Goal: Information Seeking & Learning: Compare options

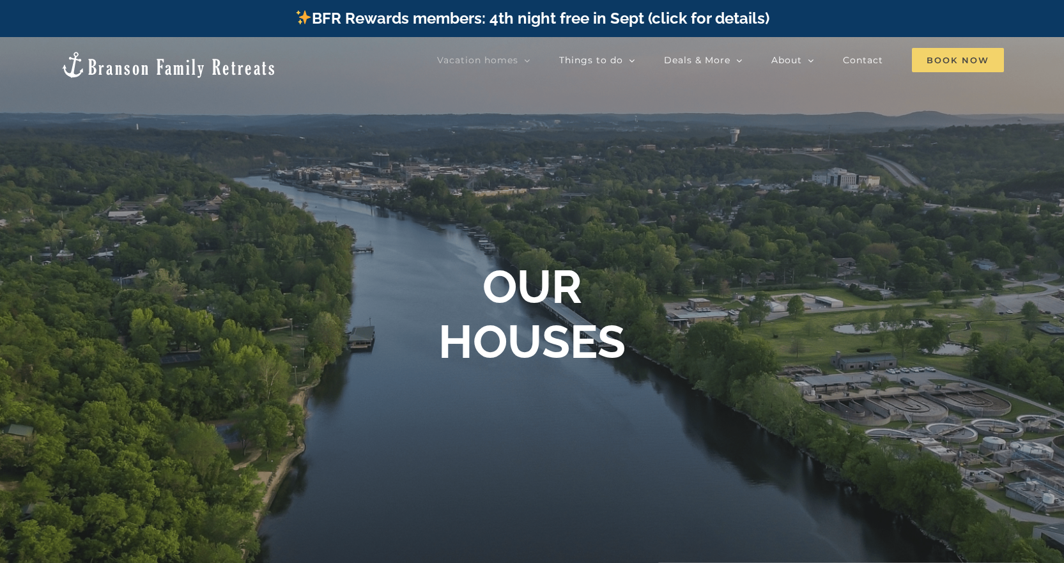
click at [940, 60] on span "Book Now" at bounding box center [958, 60] width 92 height 24
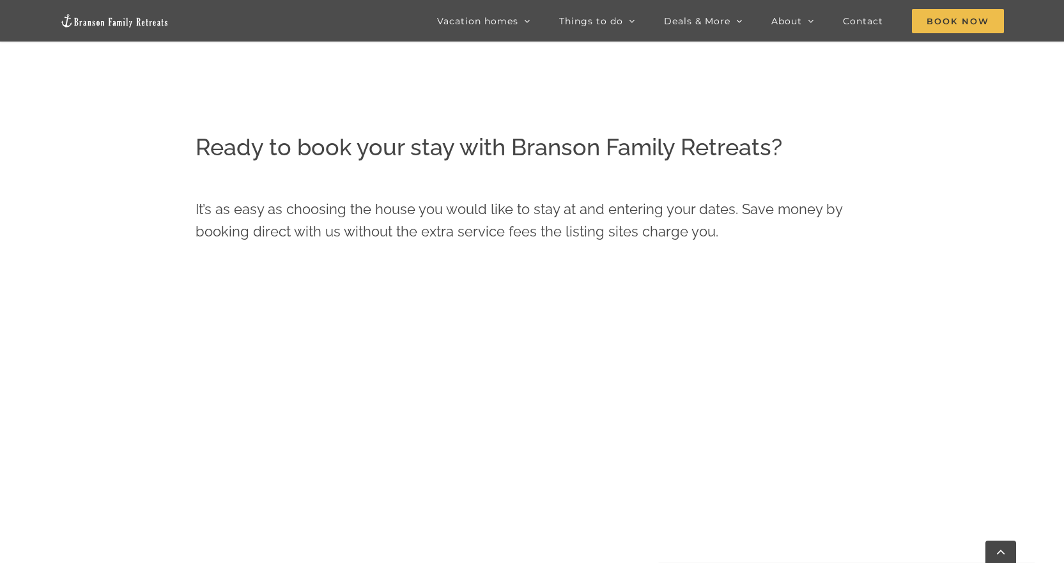
scroll to position [575, 0]
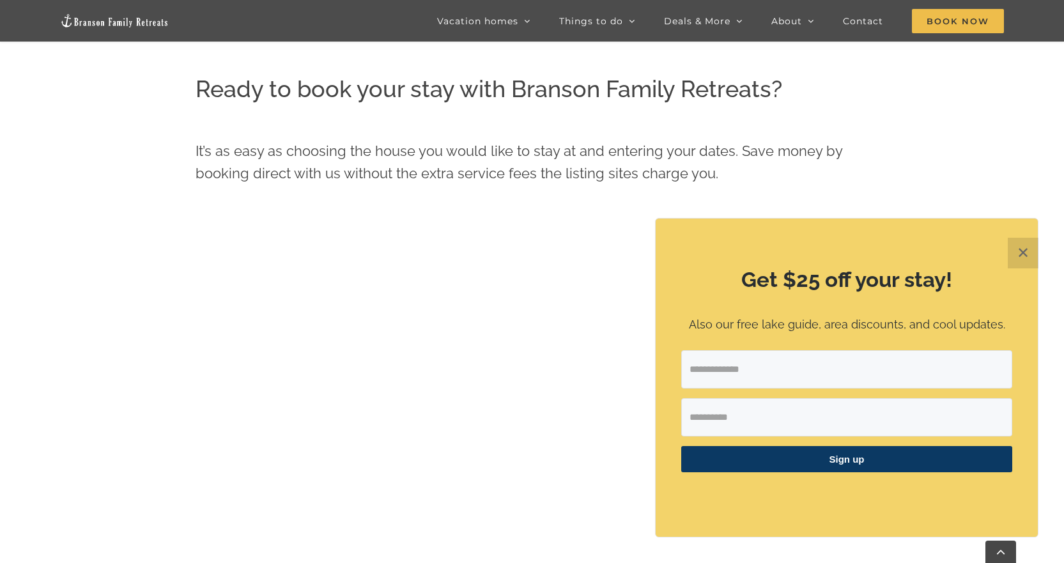
click at [1022, 253] on button "✕" at bounding box center [1023, 253] width 31 height 31
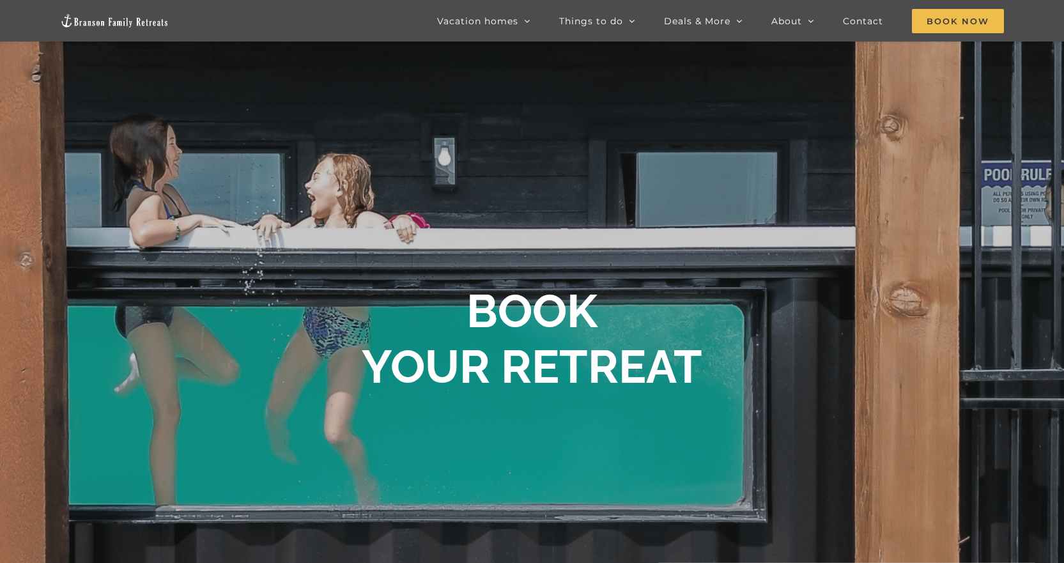
scroll to position [0, 0]
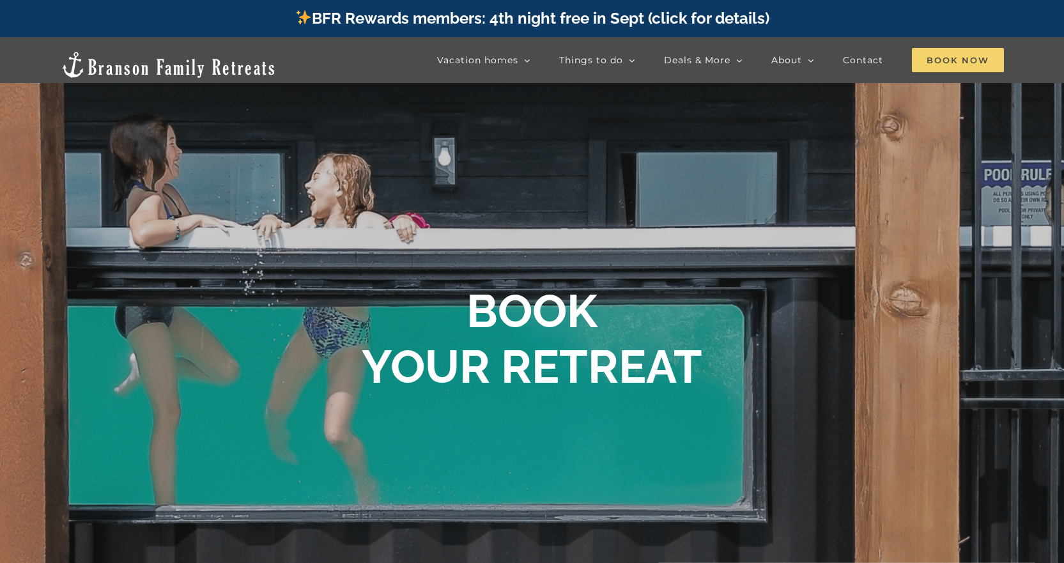
click at [952, 69] on span "Book Now" at bounding box center [958, 60] width 92 height 24
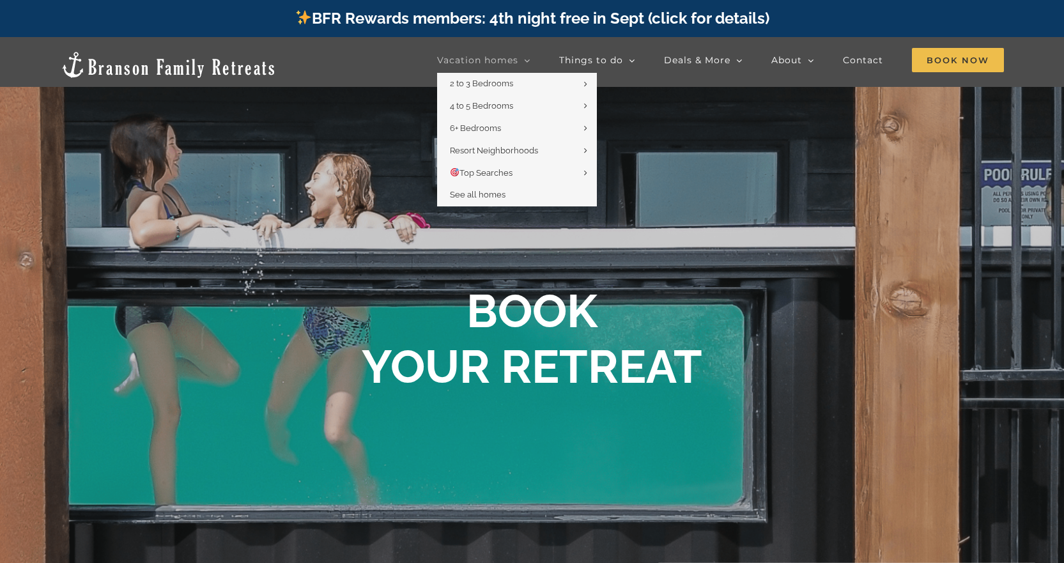
click at [528, 61] on icon "Main Menu" at bounding box center [527, 61] width 6 height 12
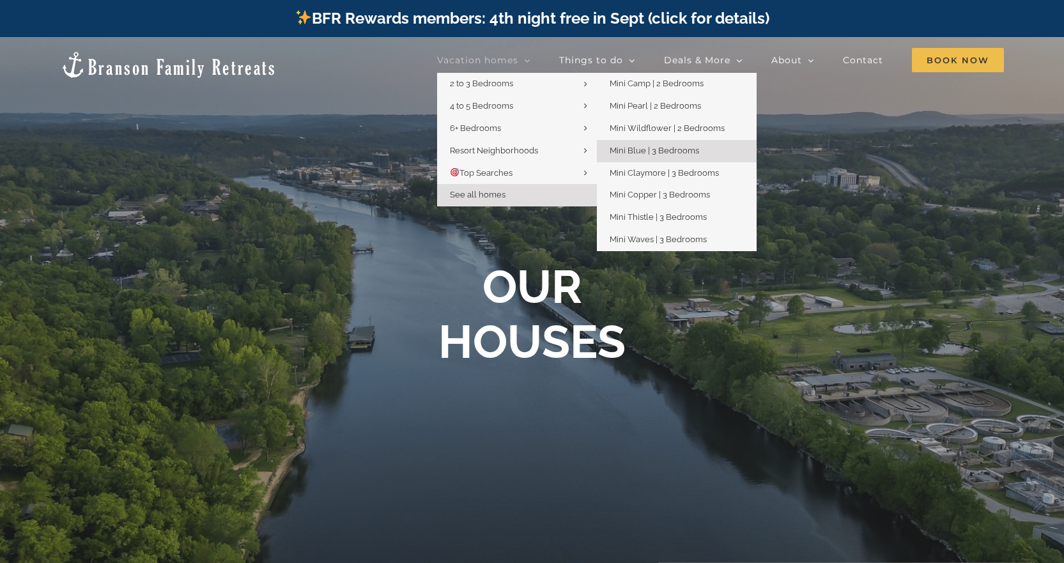
click at [654, 148] on span "Mini Blue | 3 Bedrooms" at bounding box center [654, 151] width 89 height 10
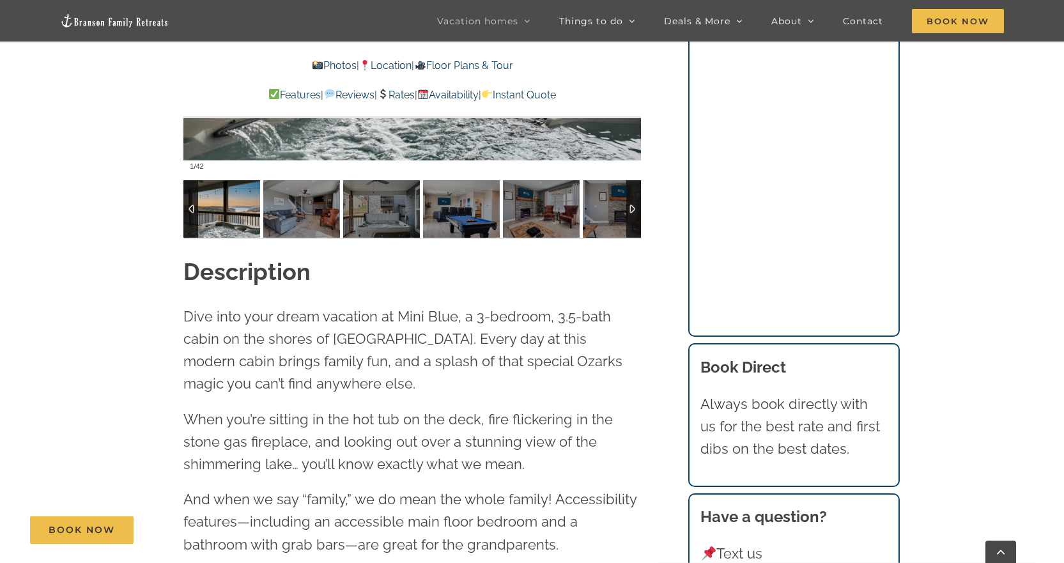
scroll to position [1214, 0]
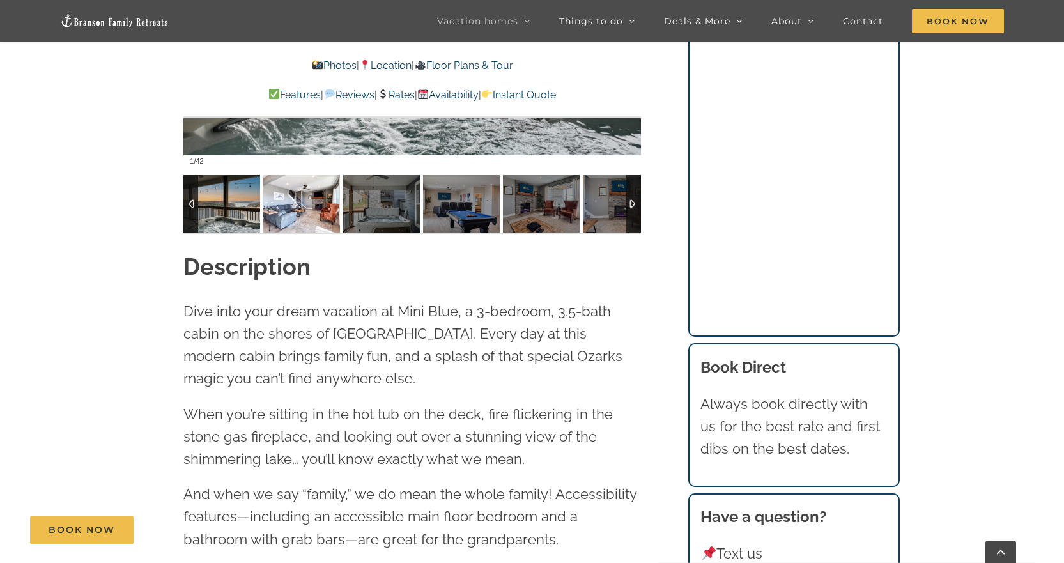
click at [294, 211] on img at bounding box center [301, 204] width 77 height 58
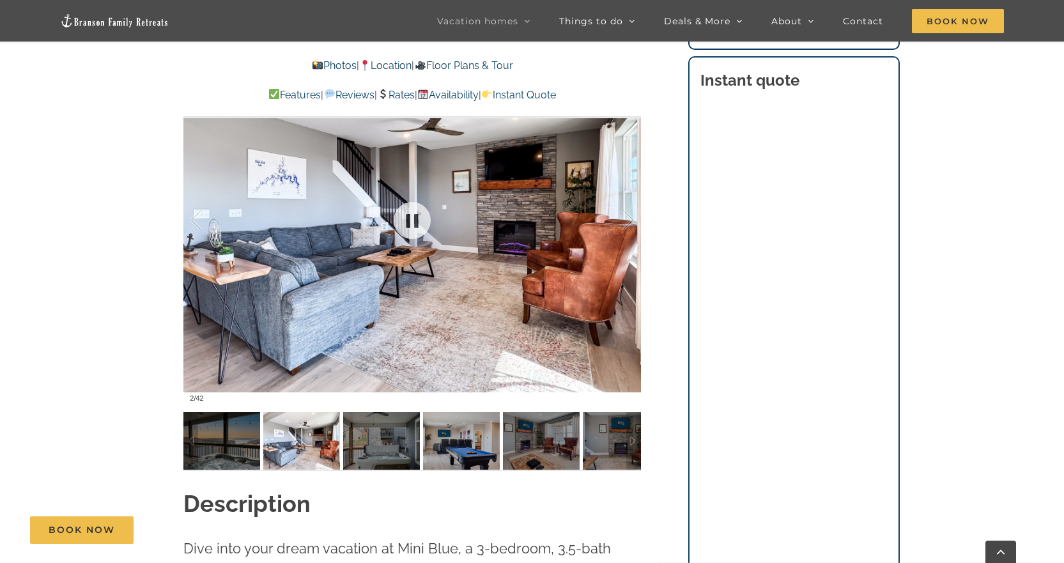
scroll to position [958, 0]
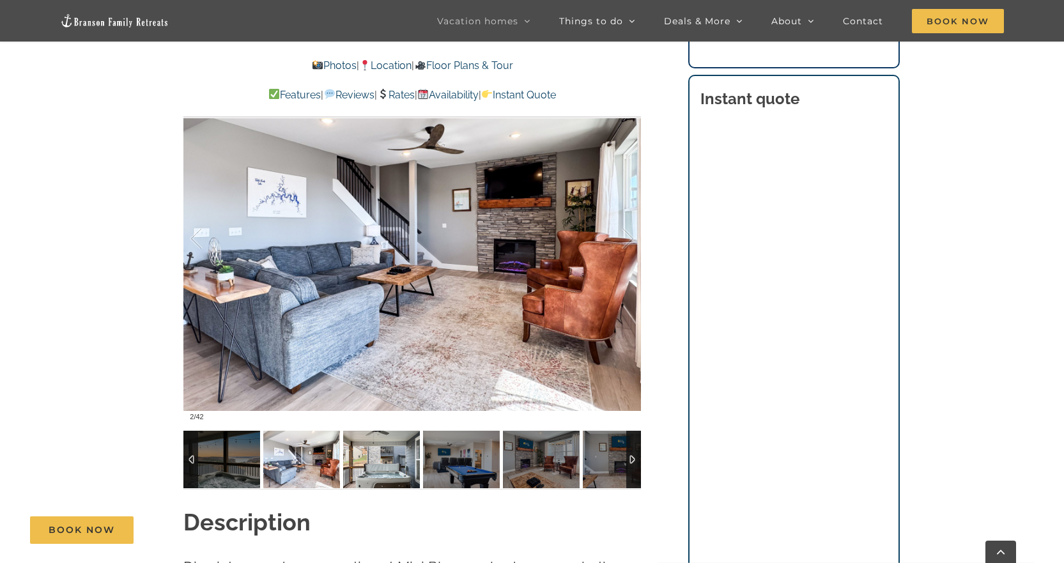
click at [387, 467] on img at bounding box center [381, 460] width 77 height 58
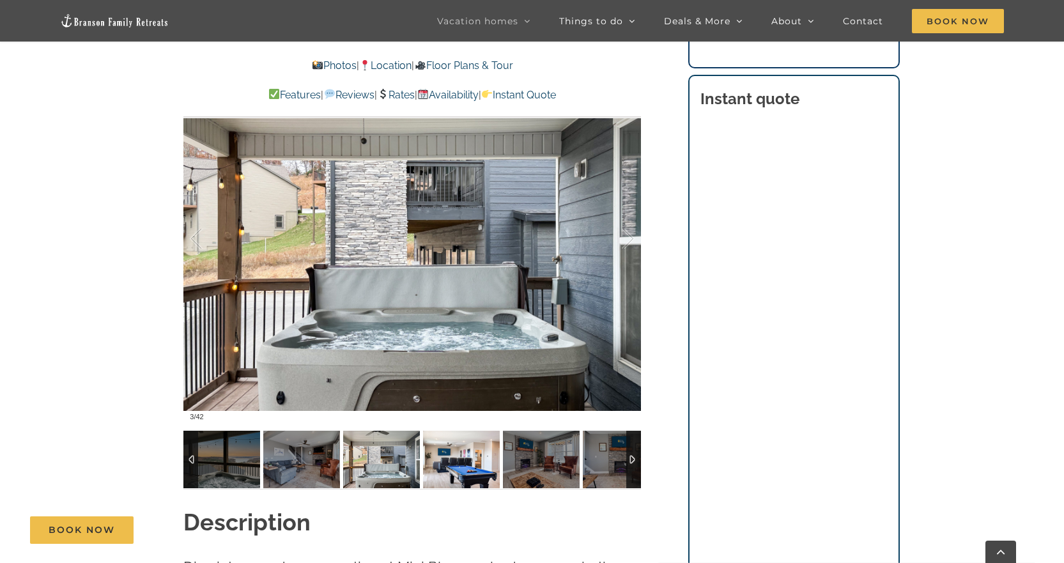
click at [438, 463] on img at bounding box center [461, 460] width 77 height 58
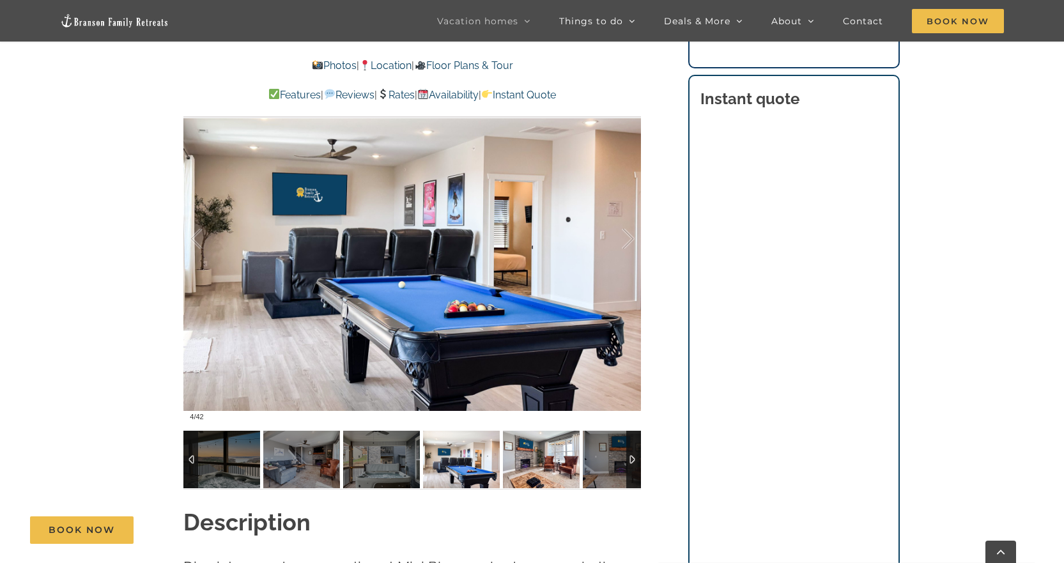
click at [525, 457] on img at bounding box center [541, 460] width 77 height 58
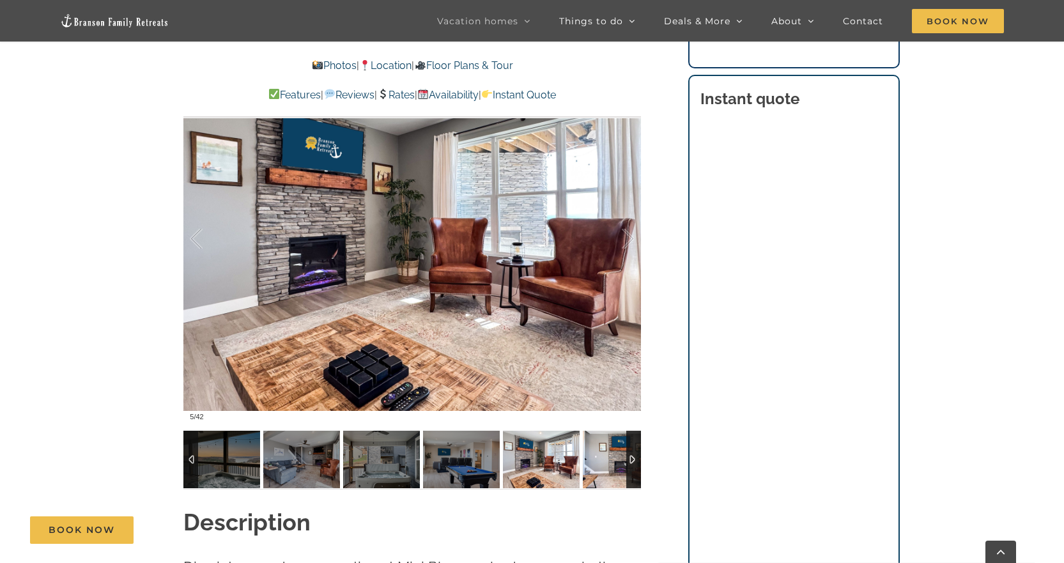
click at [594, 459] on img at bounding box center [621, 460] width 77 height 58
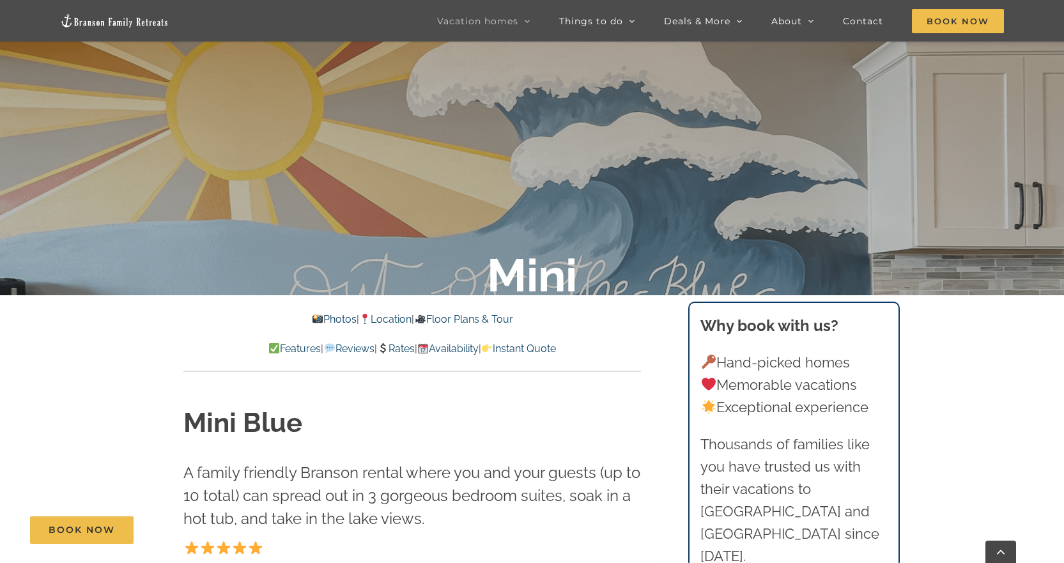
scroll to position [256, 0]
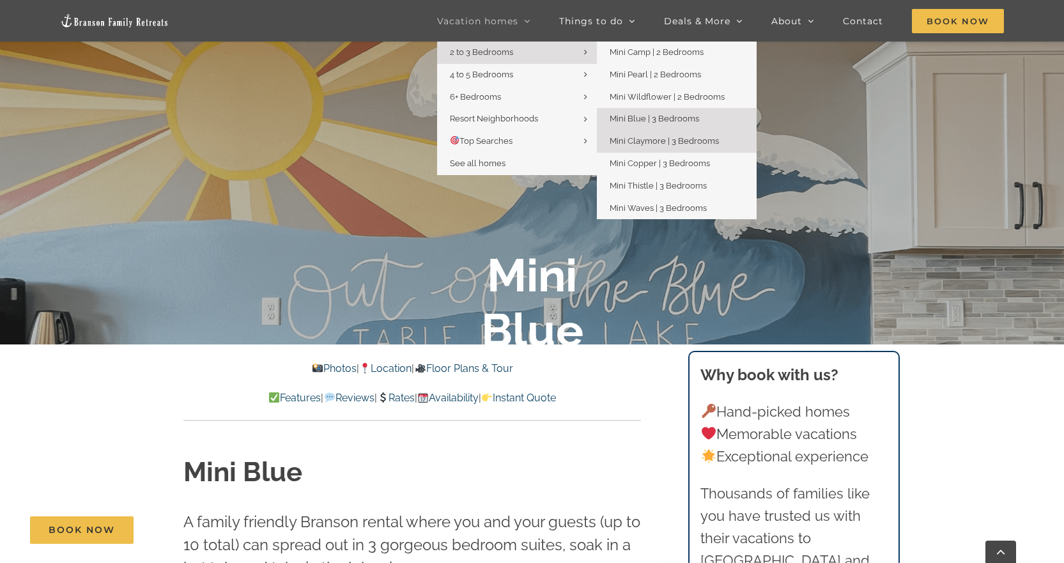
click at [689, 135] on link "Mini Claymore | 3 Bedrooms" at bounding box center [677, 141] width 160 height 22
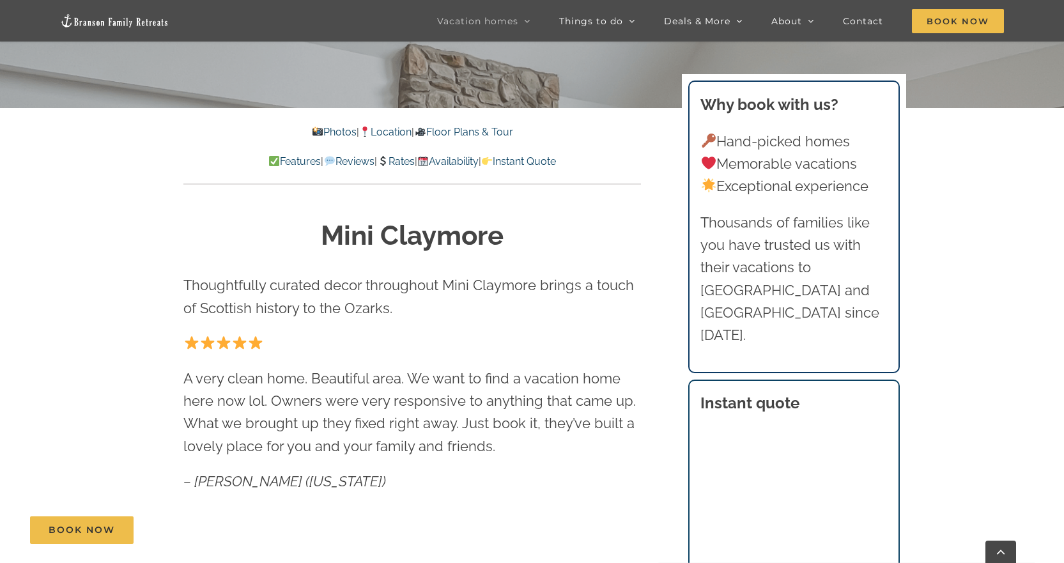
scroll to position [575, 0]
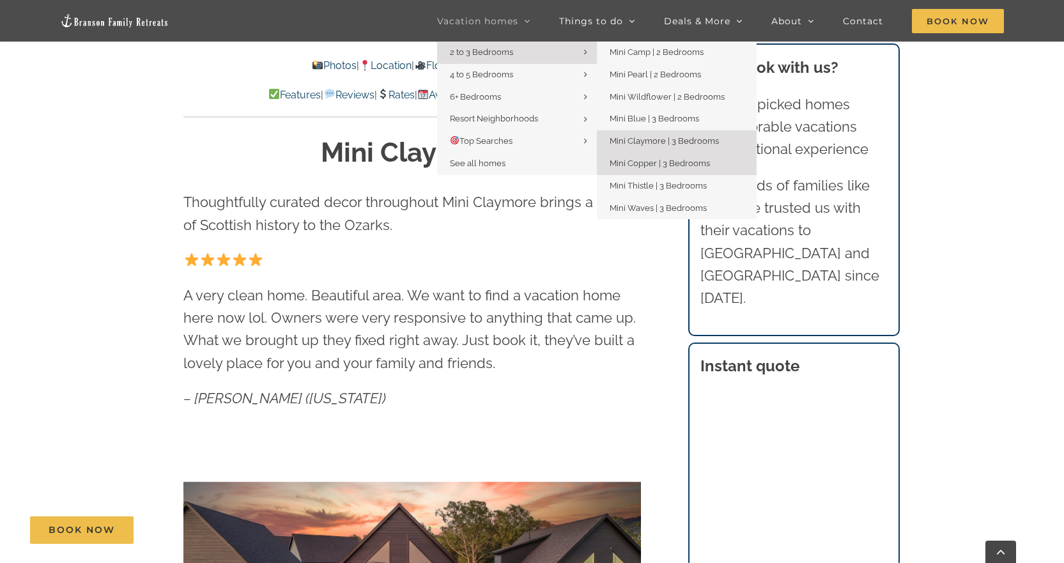
click at [661, 160] on span "Mini Copper | 3 Bedrooms" at bounding box center [660, 163] width 100 height 10
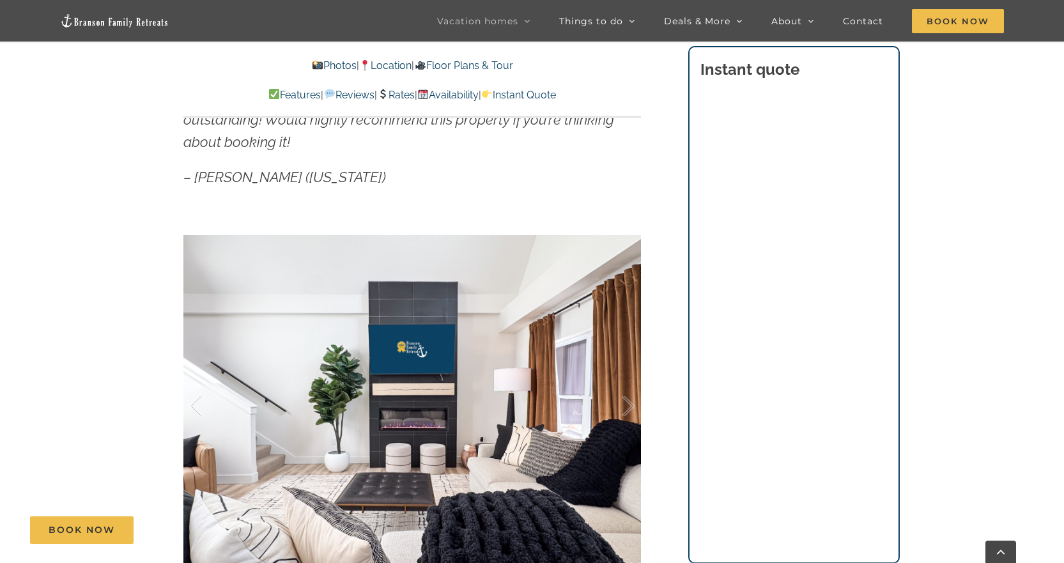
scroll to position [831, 0]
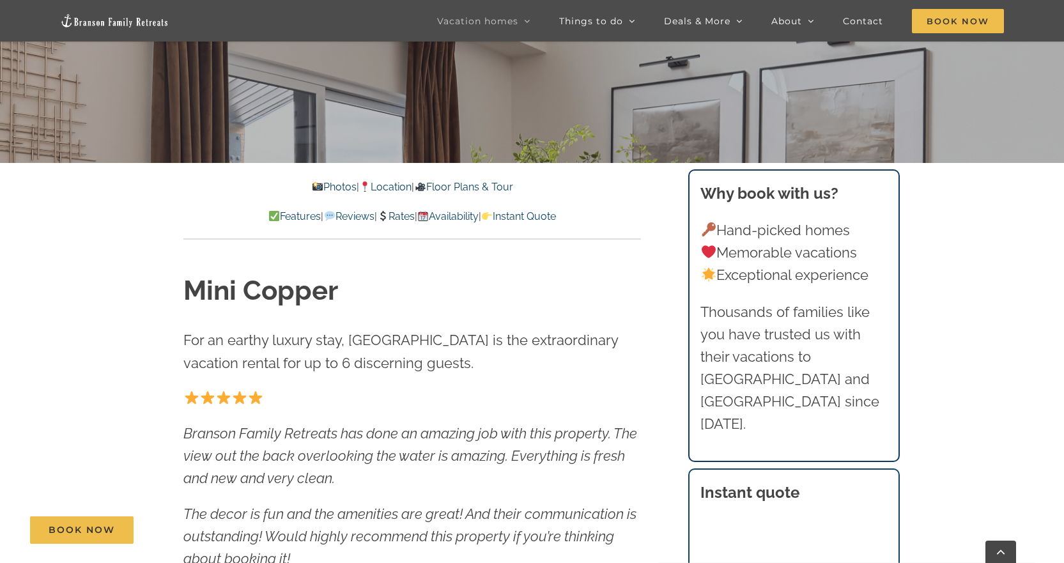
scroll to position [447, 0]
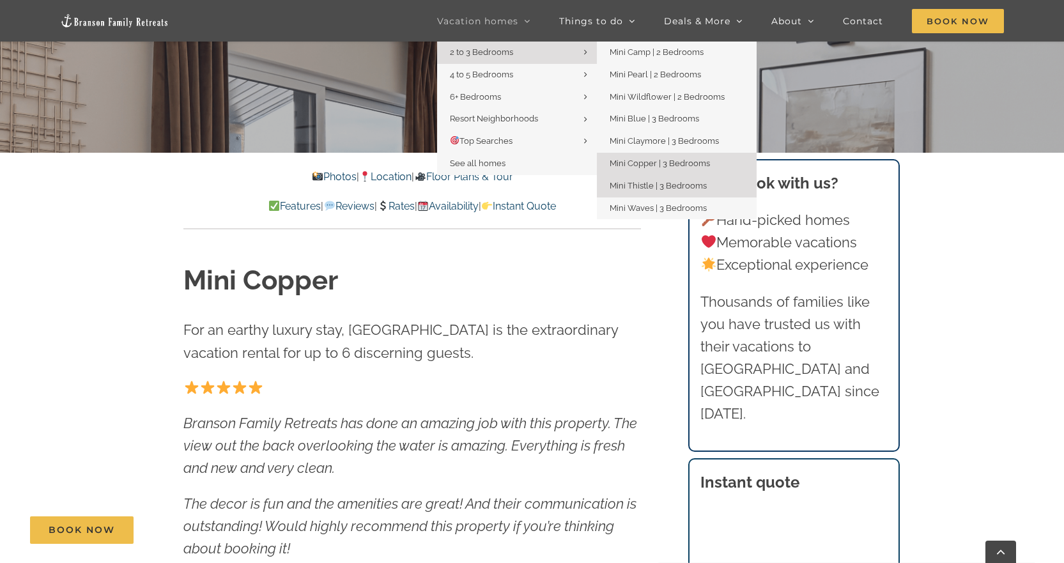
click at [646, 181] on span "Mini Thistle | 3 Bedrooms" at bounding box center [658, 186] width 97 height 10
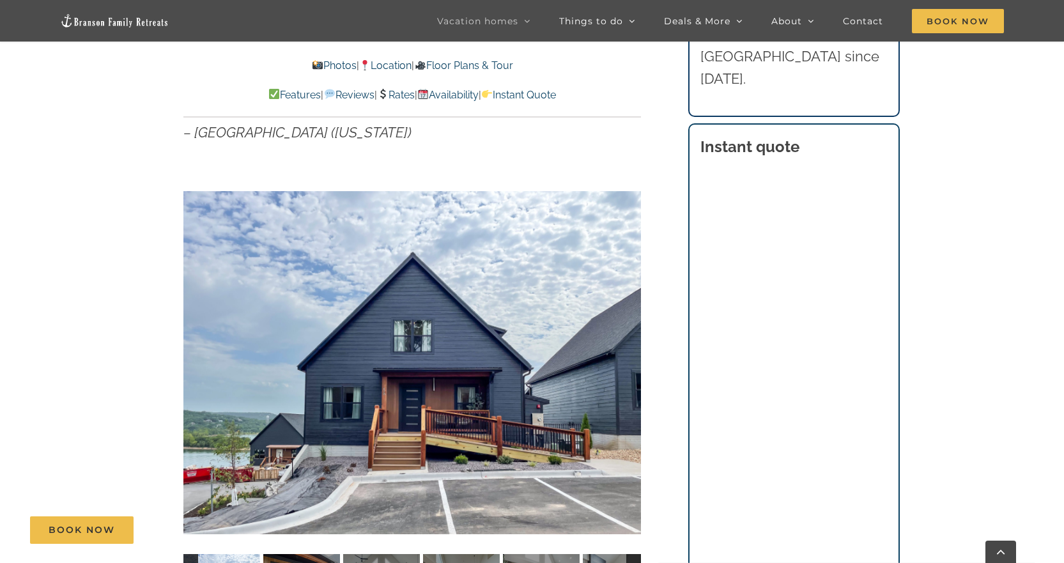
scroll to position [894, 0]
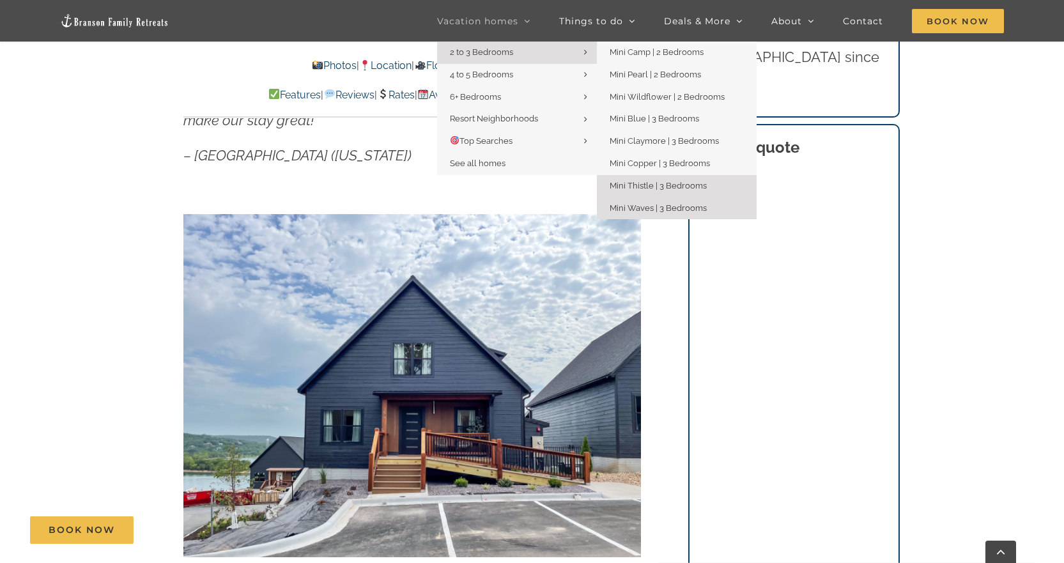
click at [647, 210] on span "Mini Waves | 3 Bedrooms" at bounding box center [658, 208] width 97 height 10
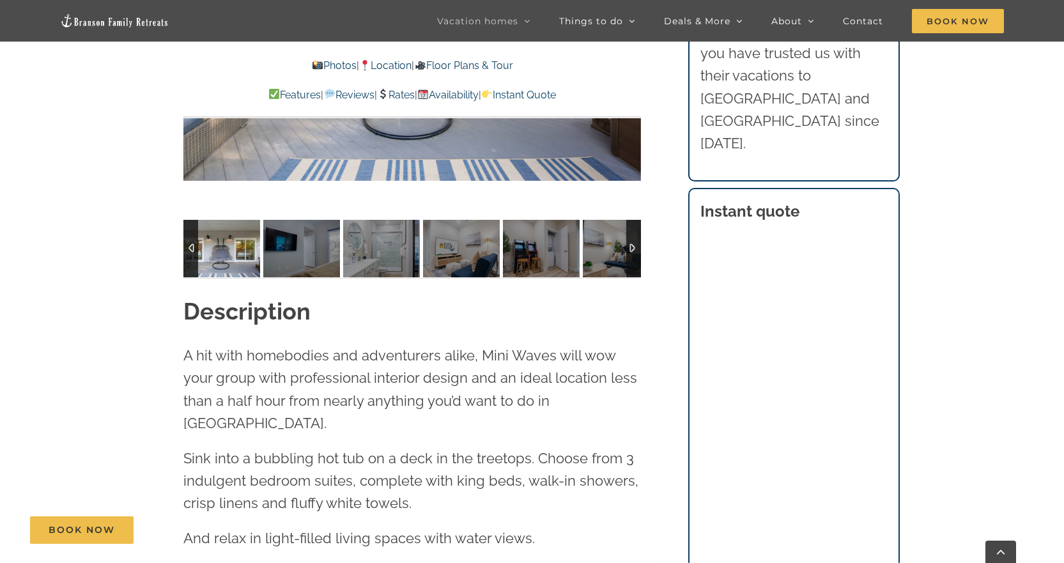
scroll to position [1278, 0]
click at [251, 242] on img at bounding box center [221, 248] width 77 height 58
click at [279, 255] on img at bounding box center [301, 248] width 77 height 58
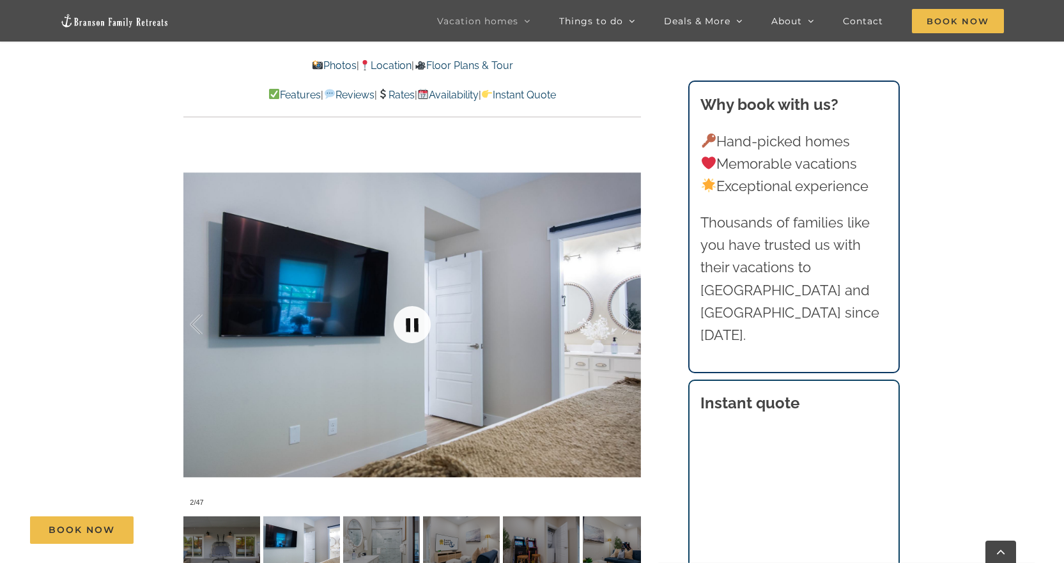
scroll to position [958, 0]
